Goal: Information Seeking & Learning: Learn about a topic

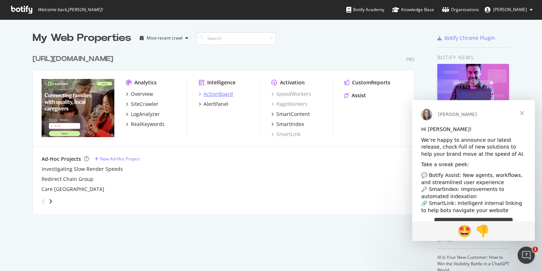
click at [202, 94] on div "ActionBoard" at bounding box center [216, 93] width 34 height 7
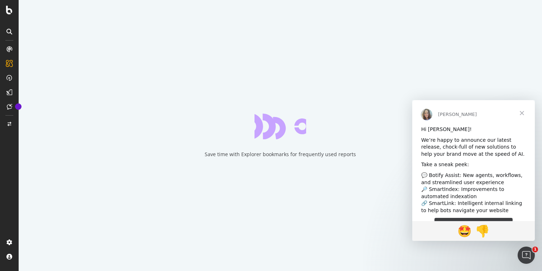
click at [519, 114] on span "Close" at bounding box center [522, 113] width 26 height 26
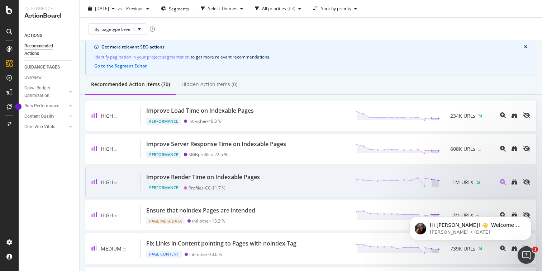
scroll to position [27, 0]
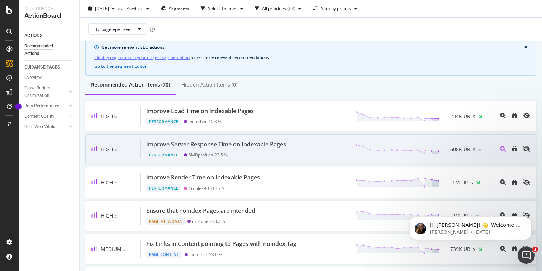
click at [216, 143] on div "Improve Server Response Time on Indexable Pages" at bounding box center [216, 144] width 140 height 8
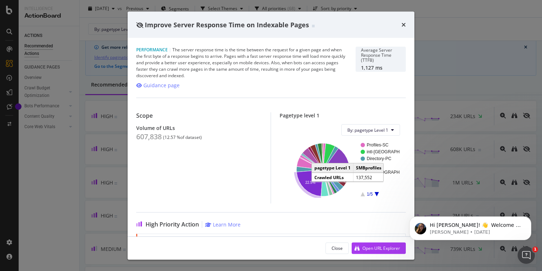
click at [310, 182] on text "22.5%" at bounding box center [311, 182] width 10 height 4
